Goal: Find specific fact: Find specific fact

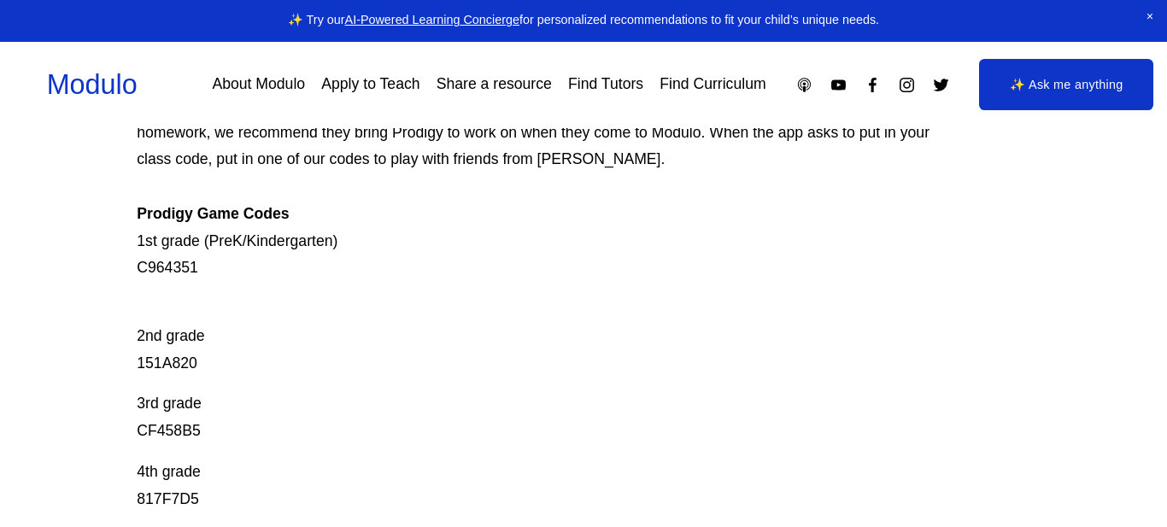
scroll to position [241, 0]
click at [182, 263] on div at bounding box center [583, 263] width 1167 height 527
click at [132, 260] on div "Prodigy Game Codes Prodigy is our go-to mastery- based tool to give kids lots o…" at bounding box center [583, 478] width 1167 height 1030
drag, startPoint x: 137, startPoint y: 260, endPoint x: 165, endPoint y: 266, distance: 28.8
click at [165, 266] on p "Prodigy is our go-to mastery- based tool to give kids lots of fun, engaging mat…" at bounding box center [538, 160] width 803 height 244
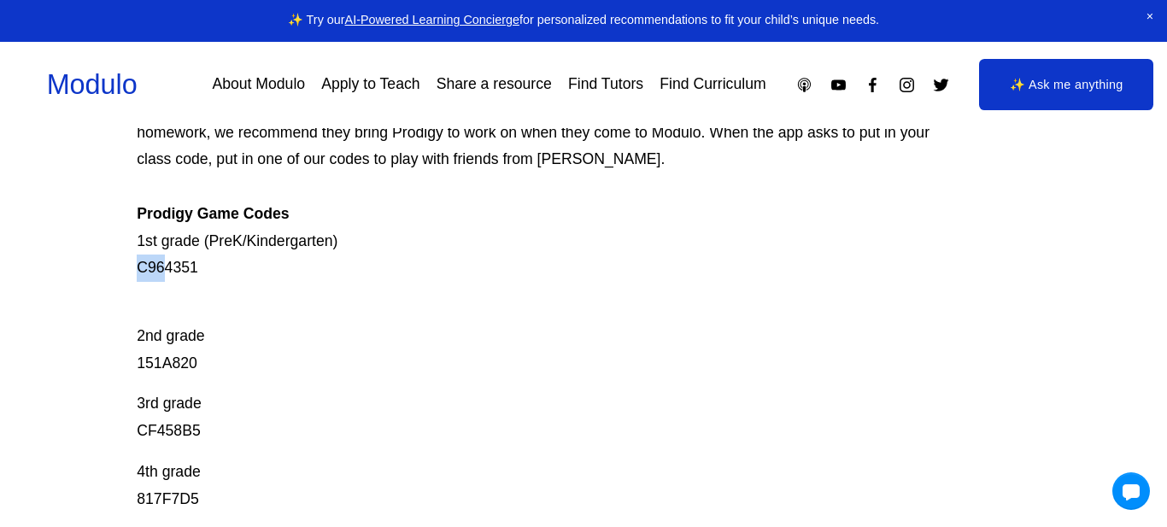
click at [137, 259] on p "Prodigy is our go-to mastery- based tool to give kids lots of fun, engaging mat…" at bounding box center [538, 160] width 803 height 244
drag, startPoint x: 137, startPoint y: 259, endPoint x: 196, endPoint y: 265, distance: 60.1
click at [196, 265] on p "Prodigy is our go-to mastery- based tool to give kids lots of fun, engaging mat…" at bounding box center [538, 160] width 803 height 244
copy p "C964351"
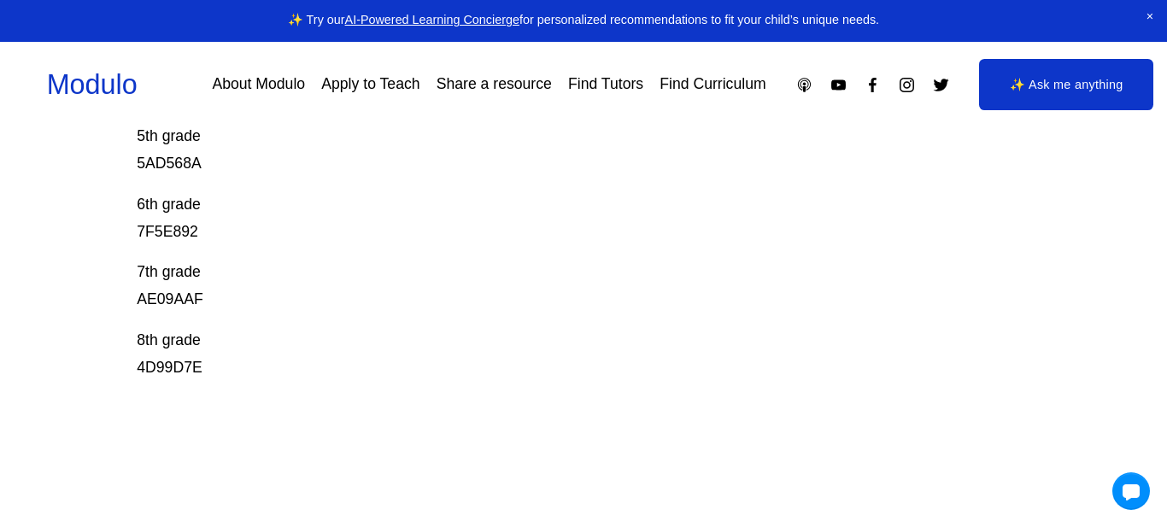
scroll to position [677, 0]
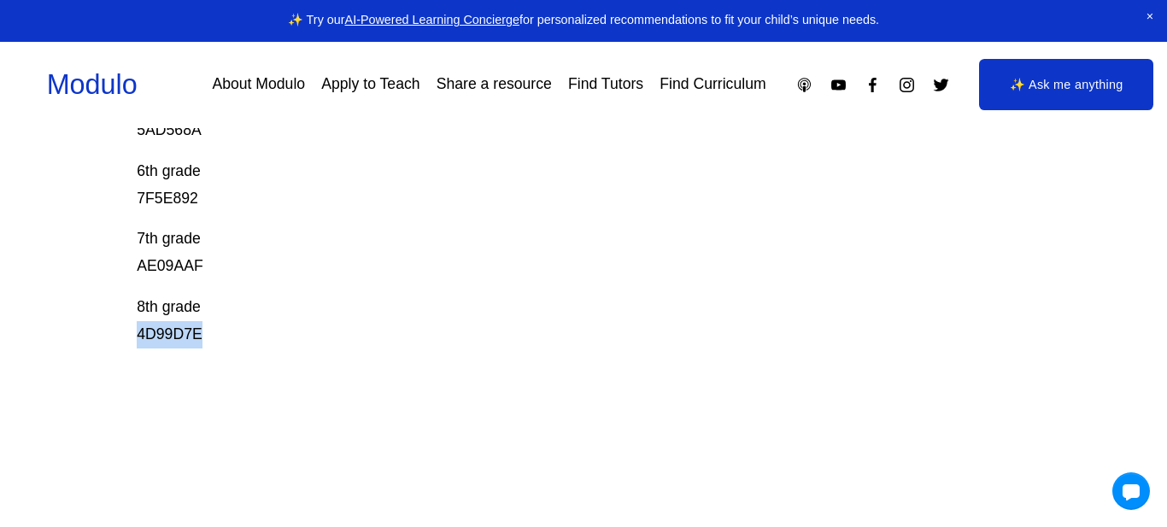
drag, startPoint x: 138, startPoint y: 316, endPoint x: 202, endPoint y: 319, distance: 64.1
click at [202, 319] on p "8th grade 4D99D7E" at bounding box center [538, 321] width 803 height 55
copy p "4D99D7E"
